Goal: Communication & Community: Participate in discussion

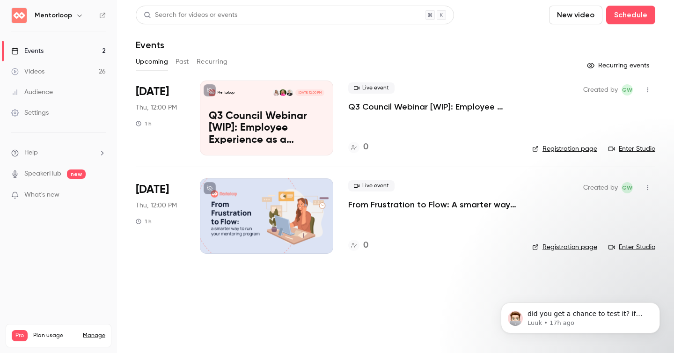
scroll to position [61, 0]
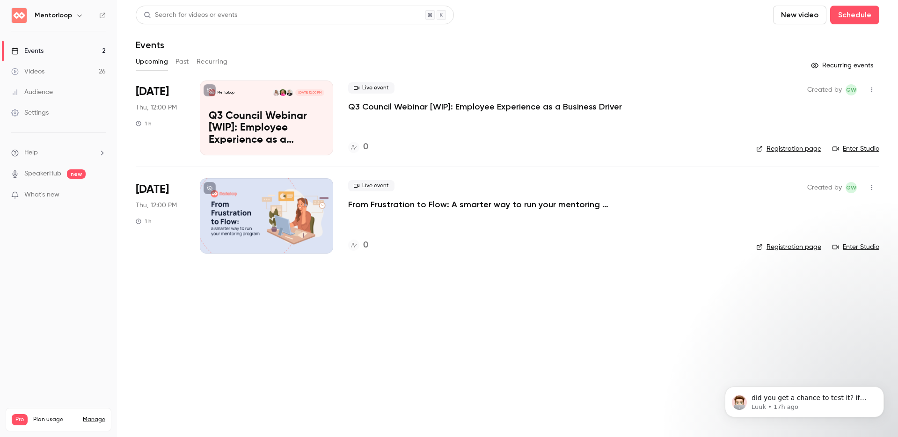
click at [55, 73] on link "Videos 26" at bounding box center [58, 71] width 117 height 21
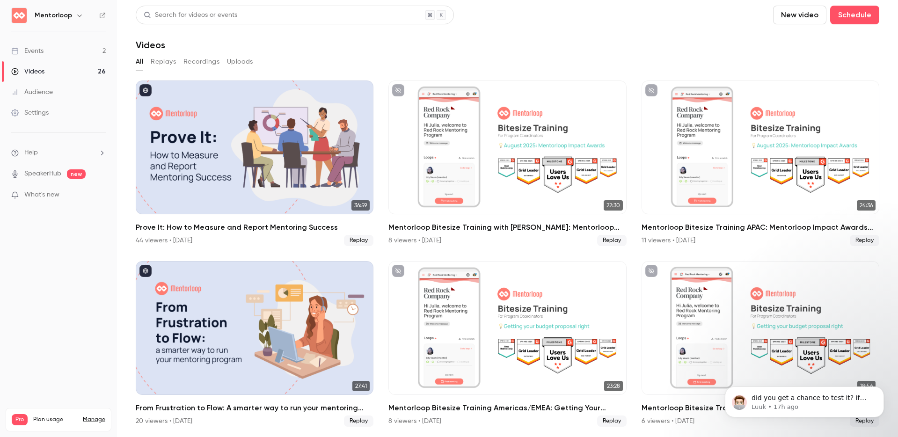
click at [483, 39] on div "Videos" at bounding box center [508, 44] width 744 height 11
click at [674, 352] on p "did you get a chance to test it? if not, i'm happy to let you try once more of …" at bounding box center [812, 398] width 121 height 9
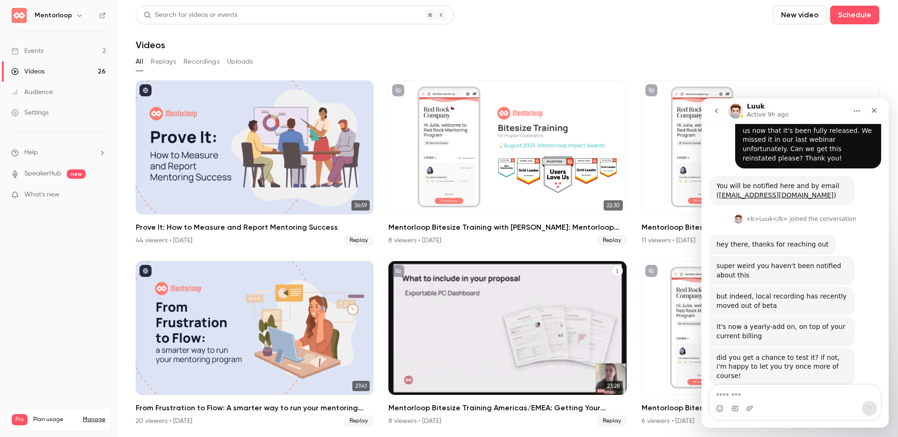
scroll to position [61, 0]
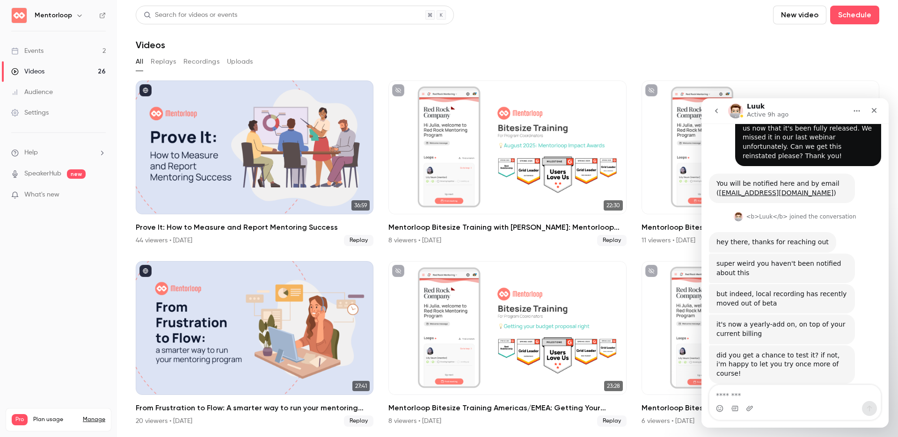
click at [674, 352] on textarea "Message…" at bounding box center [795, 393] width 171 height 16
click at [674, 109] on icon "Close" at bounding box center [874, 110] width 7 height 7
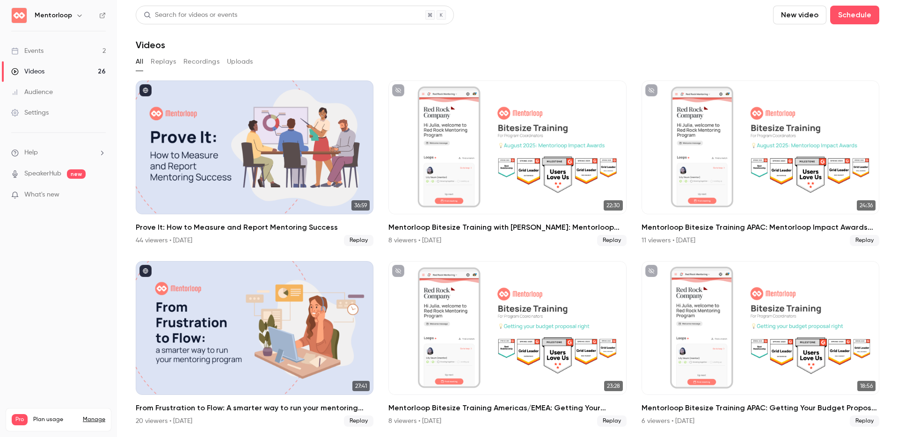
click at [674, 41] on div "Videos" at bounding box center [508, 44] width 744 height 11
